Goal: Task Accomplishment & Management: Use online tool/utility

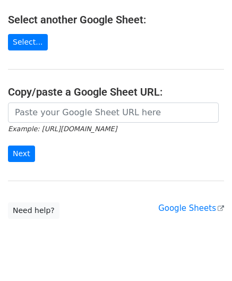
scroll to position [139, 0]
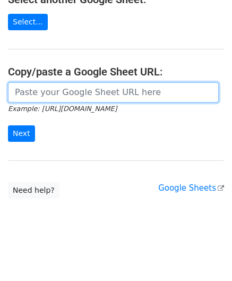
click at [33, 84] on input "url" at bounding box center [113, 92] width 211 height 20
paste input "https://docs.google.com/spreadsheets/d/1dWL4ffJJ4_Wf28cn8KlR__FJ1qufzlbaGpLuu18…"
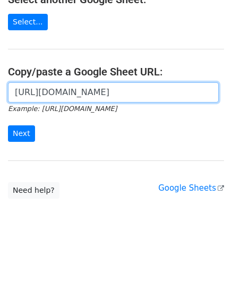
scroll to position [0, 211]
type input "https://docs.google.com/spreadsheets/d/1dWL4ffJJ4_Wf28cn8KlR__FJ1qufzlbaGpLuu18…"
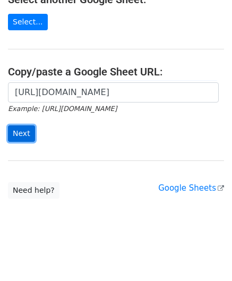
click at [21, 127] on input "Next" at bounding box center [21, 133] width 27 height 16
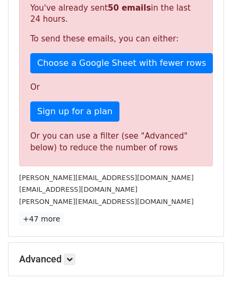
scroll to position [327, 0]
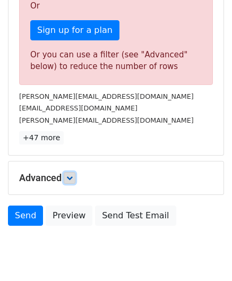
click at [75, 178] on link at bounding box center [70, 178] width 12 height 12
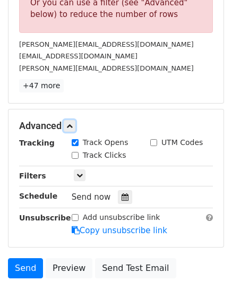
scroll to position [380, 0]
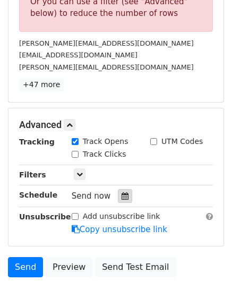
click at [122, 192] on icon at bounding box center [125, 195] width 7 height 7
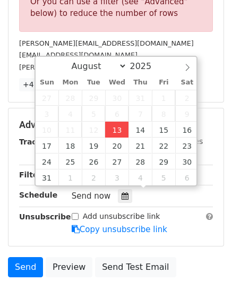
type input "[DATE] 12:00"
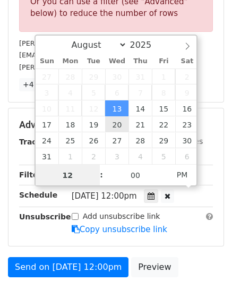
paste input "6"
type input "6"
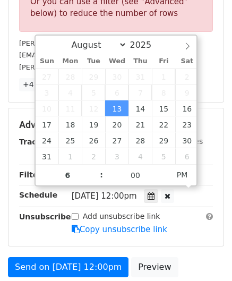
type input "[DATE] 18:00"
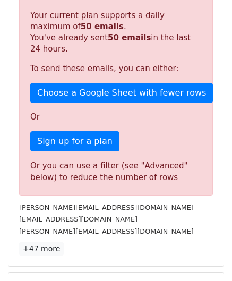
scroll to position [461, 0]
